Goal: Information Seeking & Learning: Learn about a topic

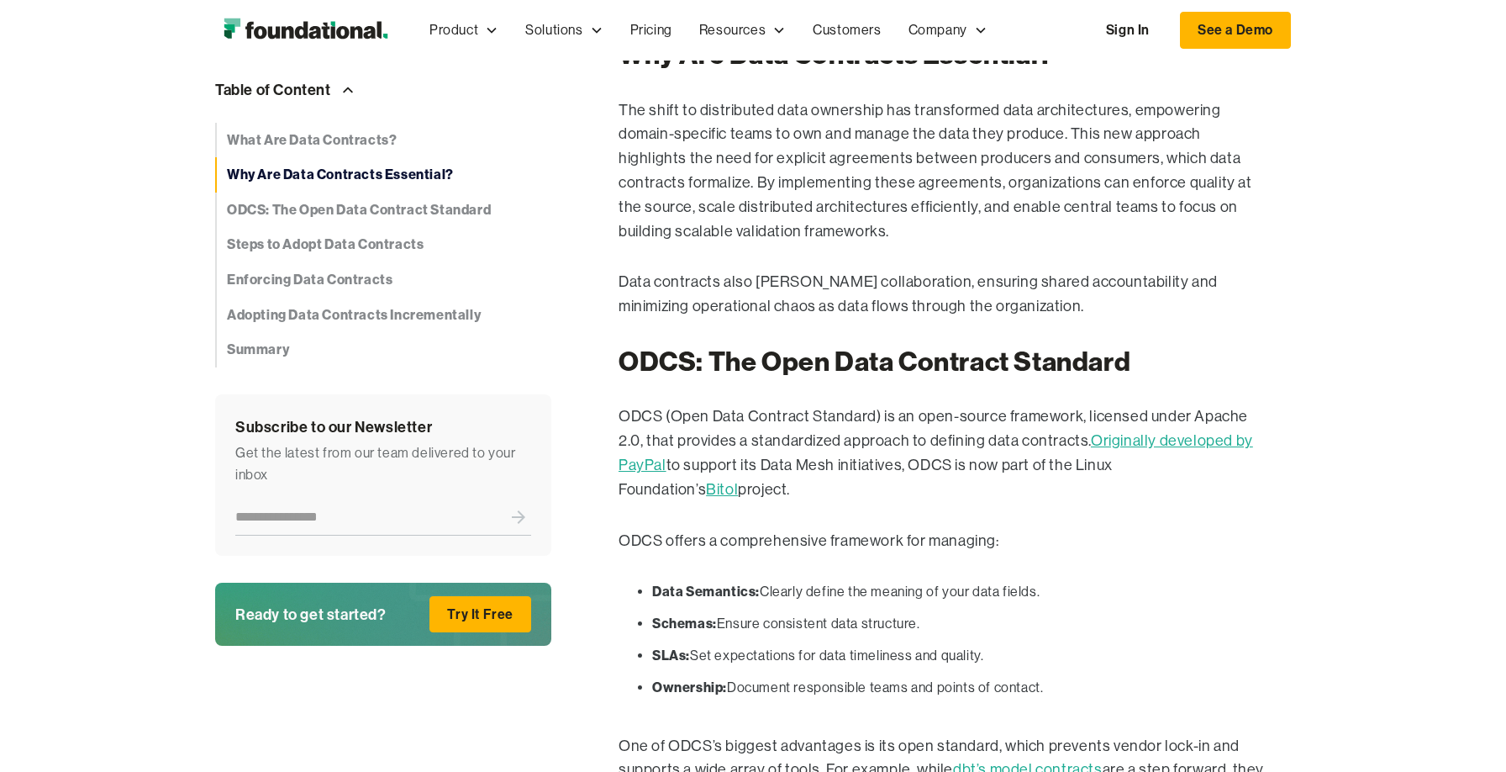
scroll to position [1304, 0]
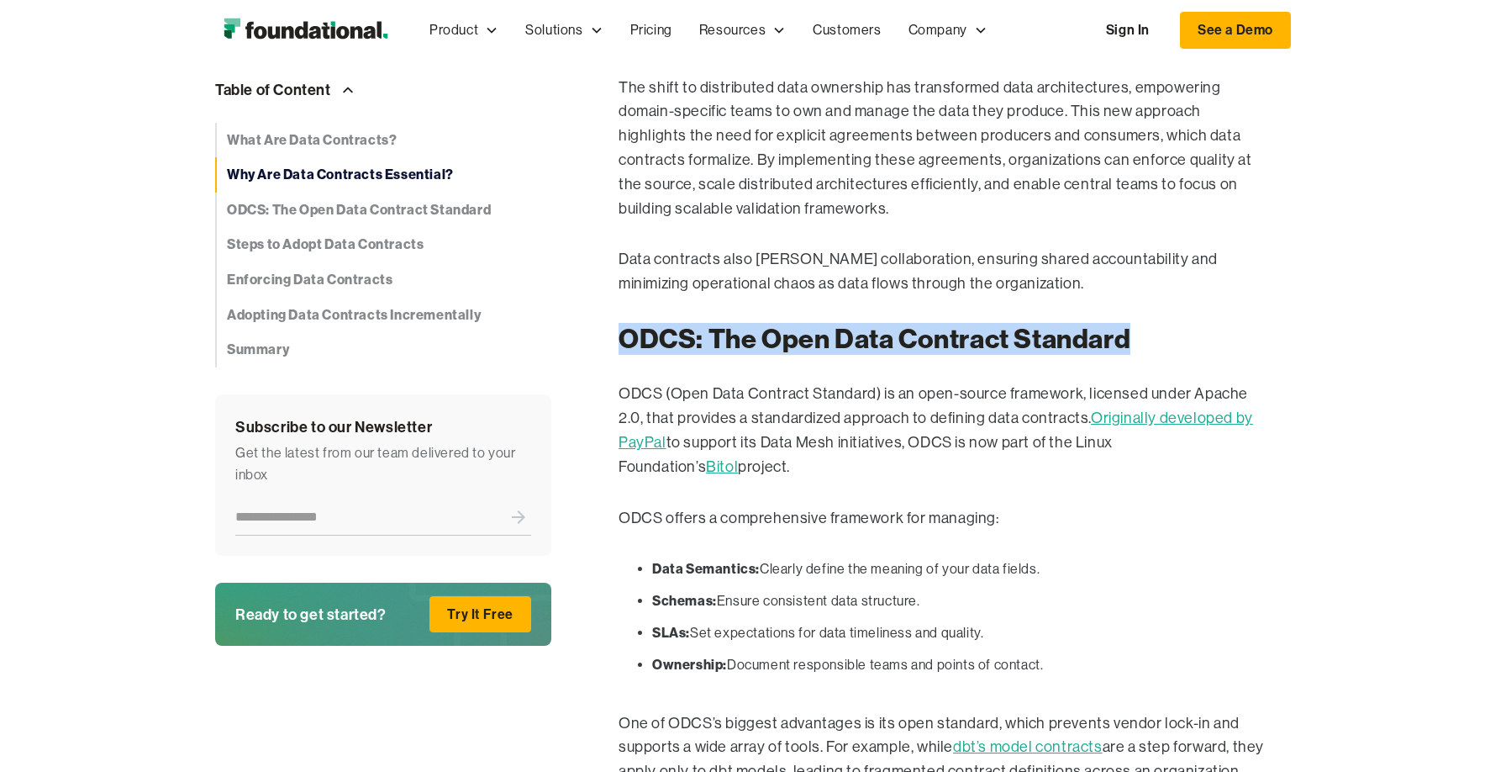
drag, startPoint x: 617, startPoint y: 334, endPoint x: 1191, endPoint y: 347, distance: 574.2
copy strong "ODCS: The Open Data Contract Standard"
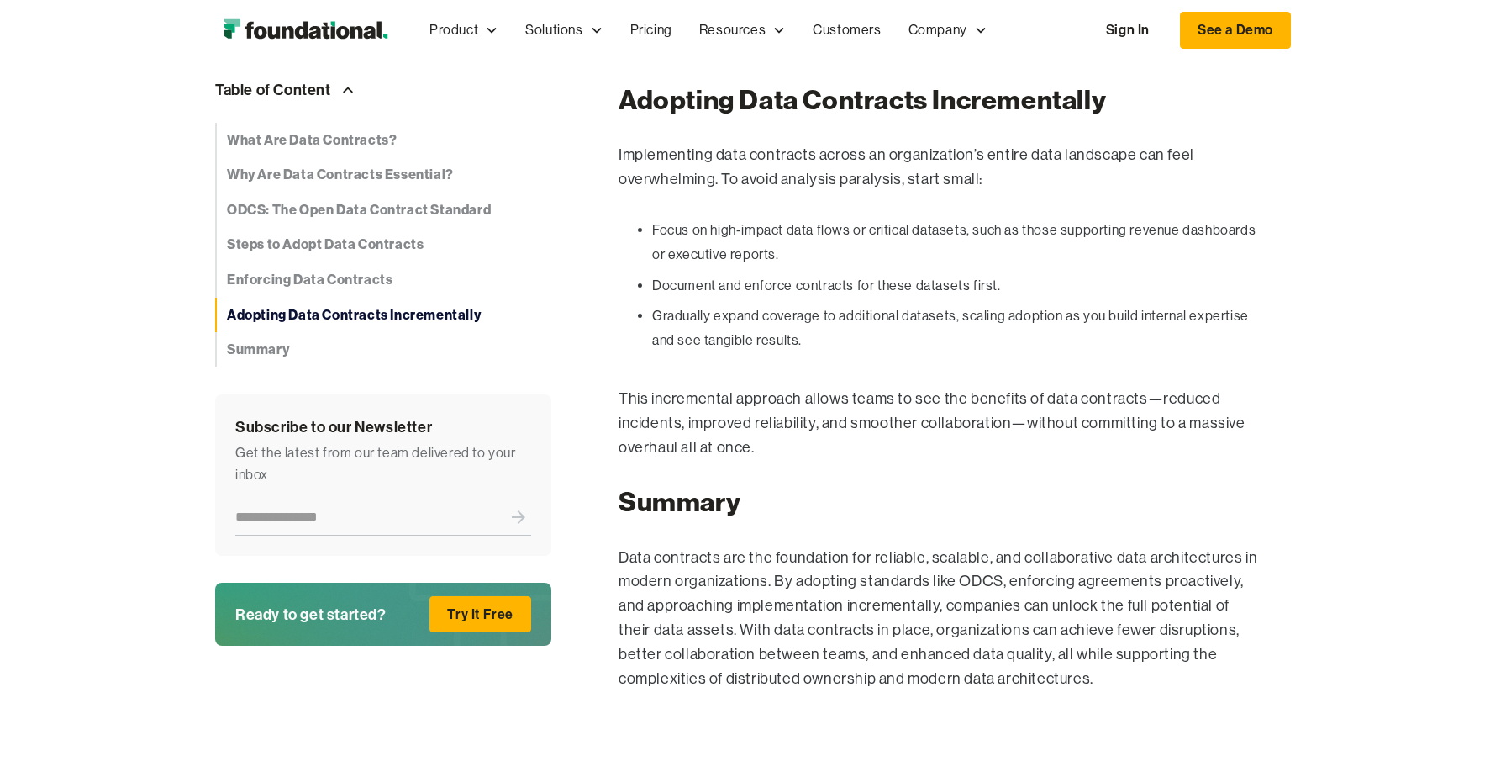
scroll to position [3503, 0]
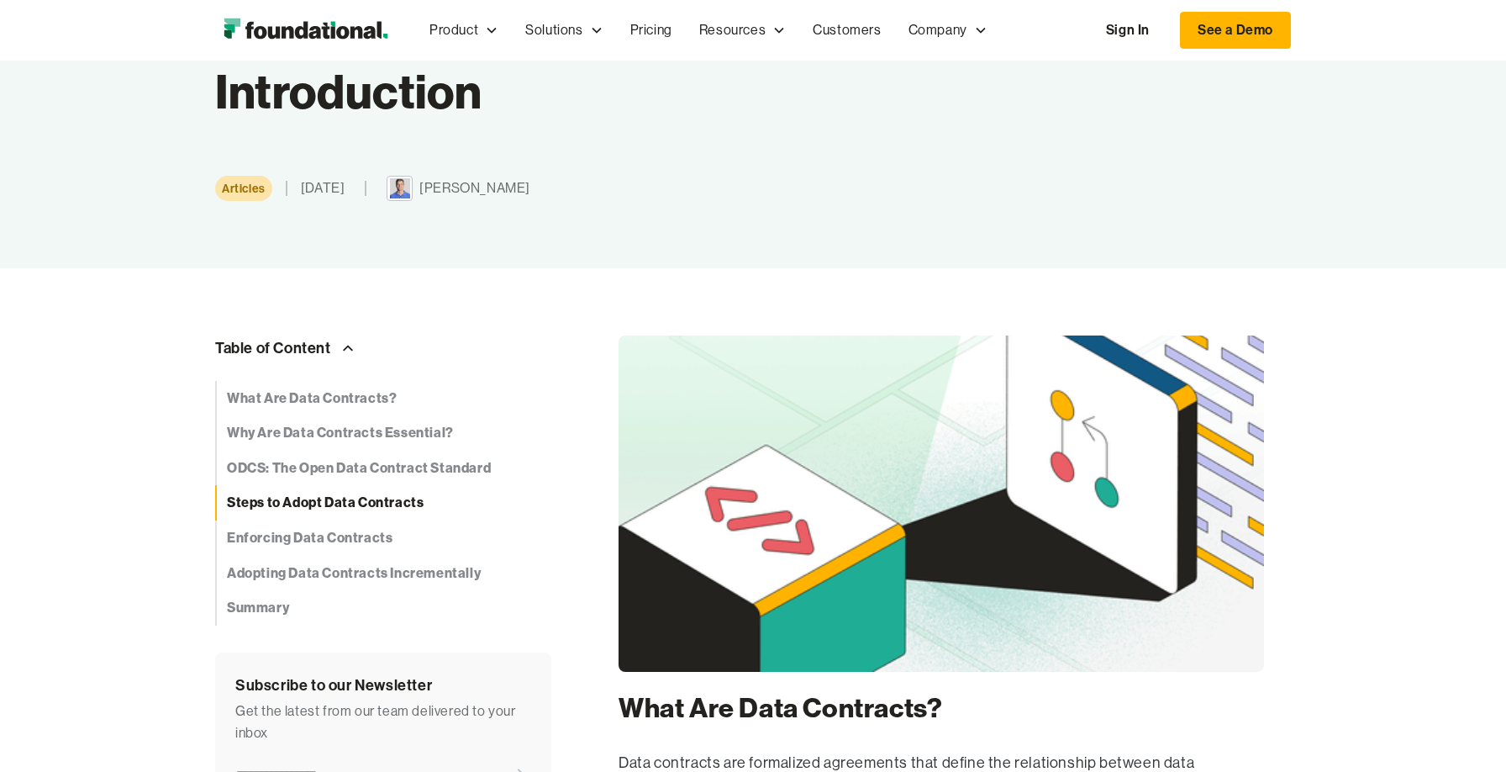
click at [250, 490] on link "Steps to Adopt Data Contracts" at bounding box center [383, 502] width 336 height 35
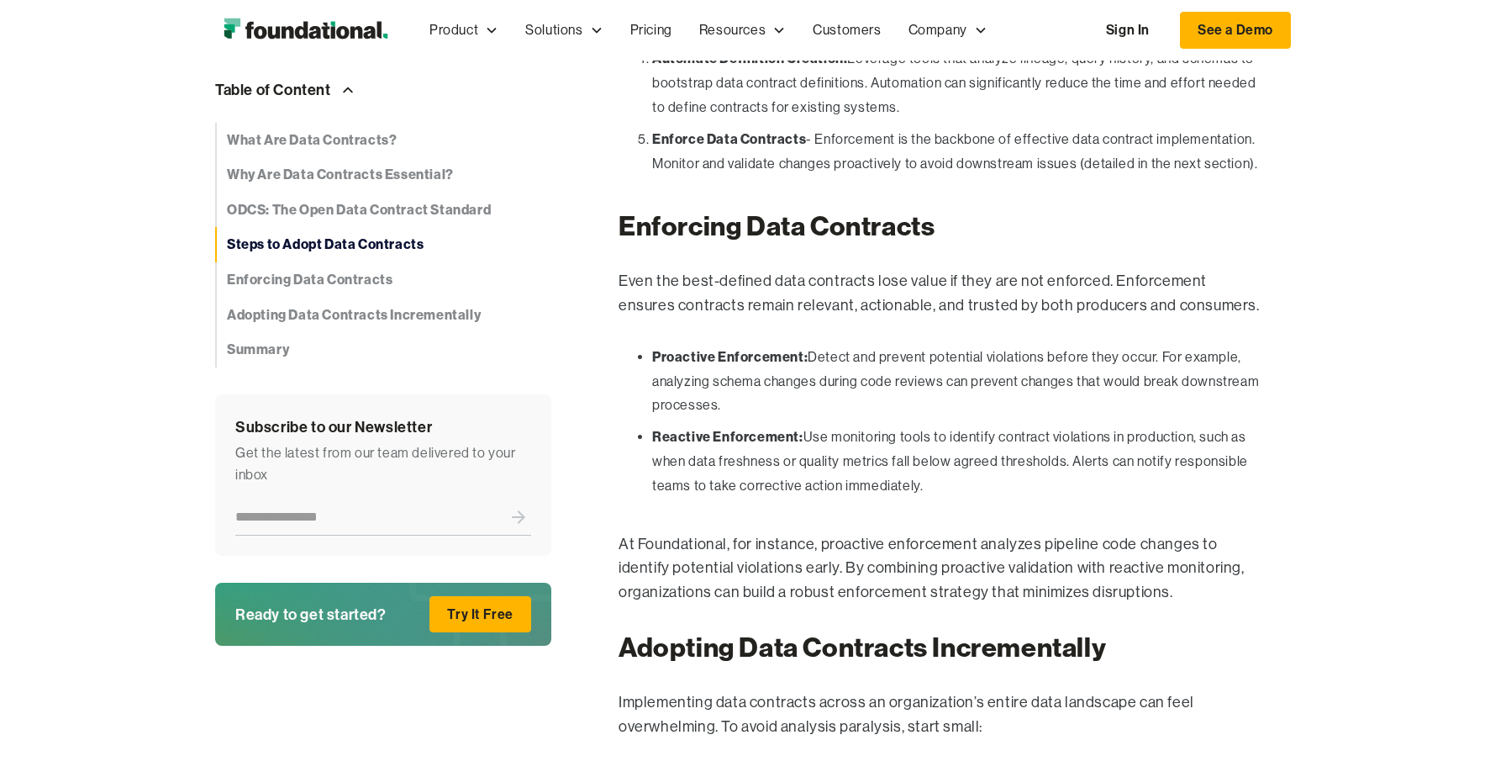
scroll to position [2959, 0]
